Goal: Navigation & Orientation: Find specific page/section

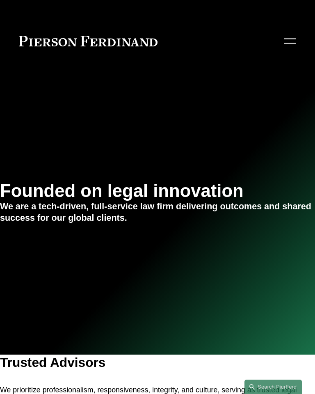
click at [295, 37] on div at bounding box center [290, 41] width 12 height 14
click at [293, 41] on div at bounding box center [290, 41] width 12 height 14
click at [295, 41] on div at bounding box center [290, 41] width 12 height 14
click at [292, 39] on div at bounding box center [290, 38] width 12 height 1
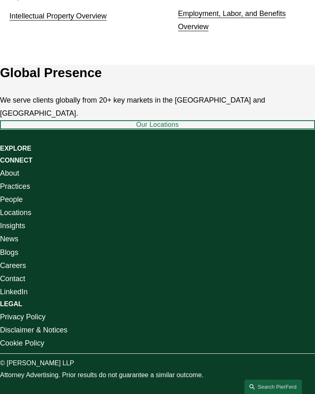
scroll to position [805, 0]
click at [27, 129] on link "Our Locations" at bounding box center [157, 124] width 315 height 9
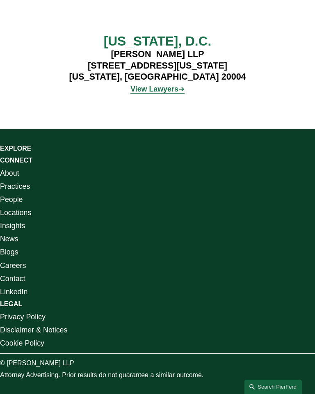
scroll to position [3449, 0]
click at [8, 206] on link "People" at bounding box center [11, 199] width 23 height 13
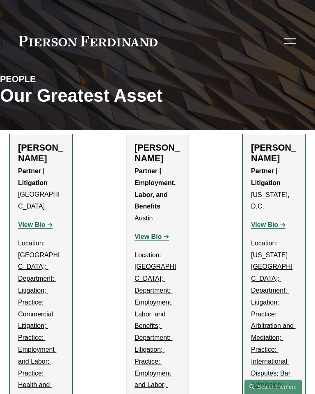
click at [294, 34] on div at bounding box center [290, 41] width 12 height 14
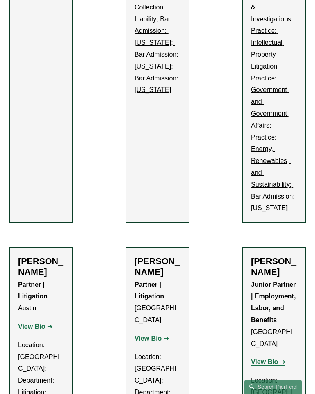
scroll to position [6924, 0]
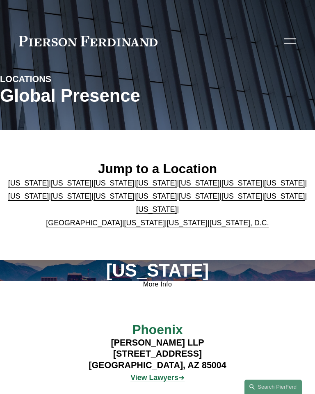
scroll to position [26, 0]
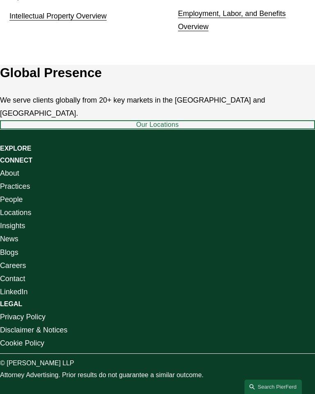
scroll to position [0, 0]
